Goal: Task Accomplishment & Management: Use online tool/utility

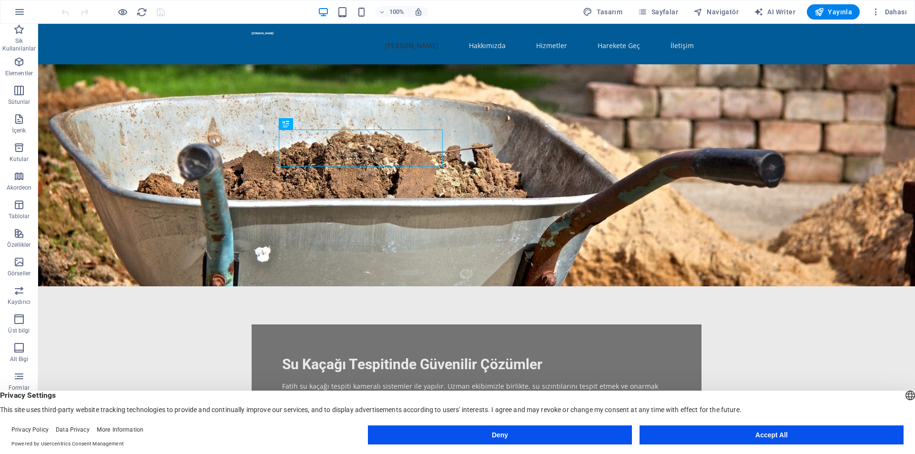
click at [685, 193] on figure at bounding box center [476, 175] width 877 height 222
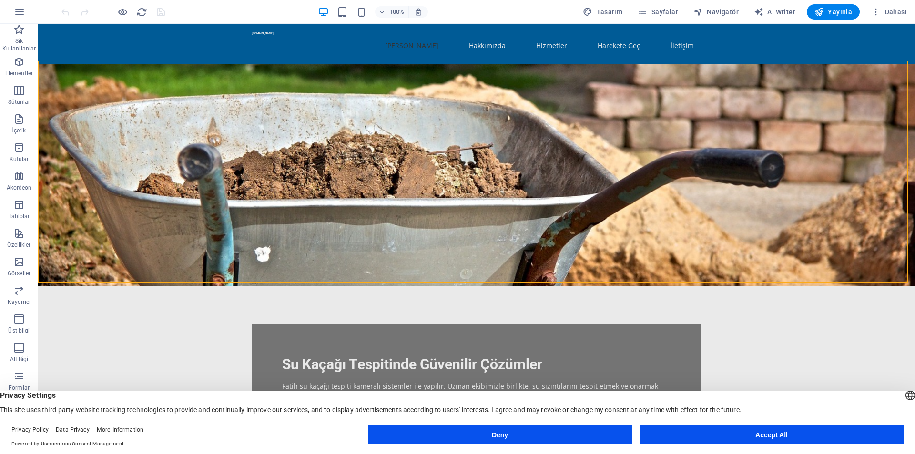
click at [694, 162] on figure at bounding box center [476, 175] width 877 height 222
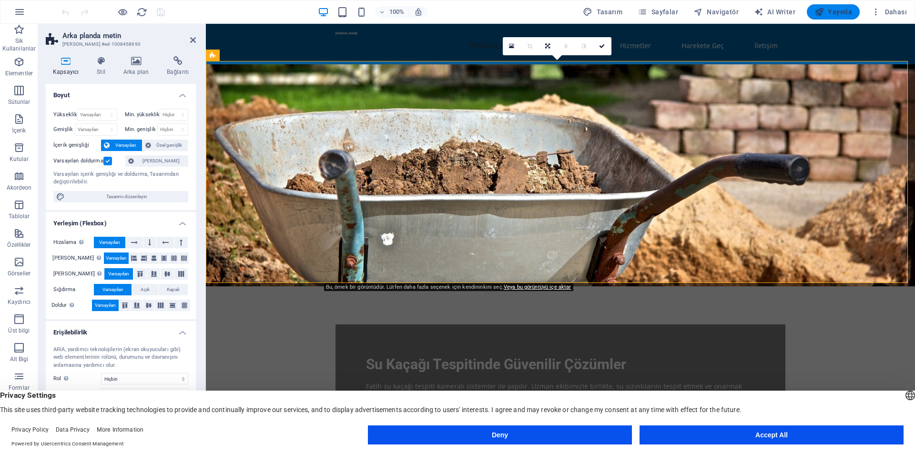
drag, startPoint x: 828, startPoint y: 14, endPoint x: 826, endPoint y: 19, distance: 5.8
click at [828, 13] on span "Yayınla" at bounding box center [833, 12] width 38 height 10
